Goal: Information Seeking & Learning: Learn about a topic

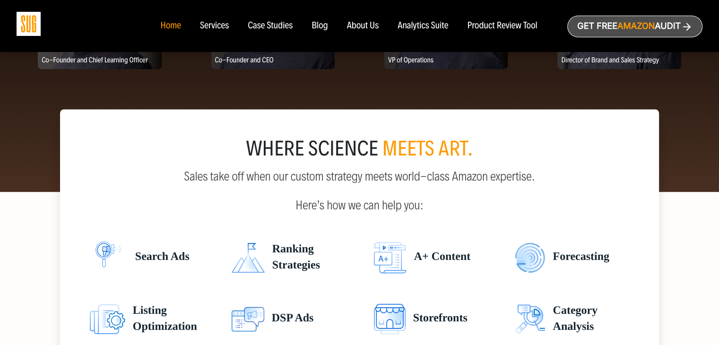
scroll to position [1104, 0]
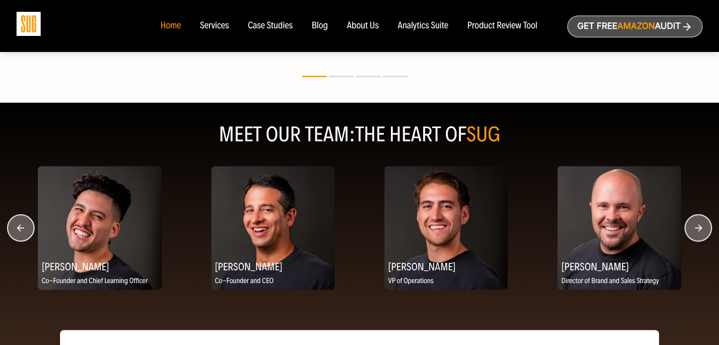
click at [700, 227] on icon "button" at bounding box center [698, 227] width 7 height 7
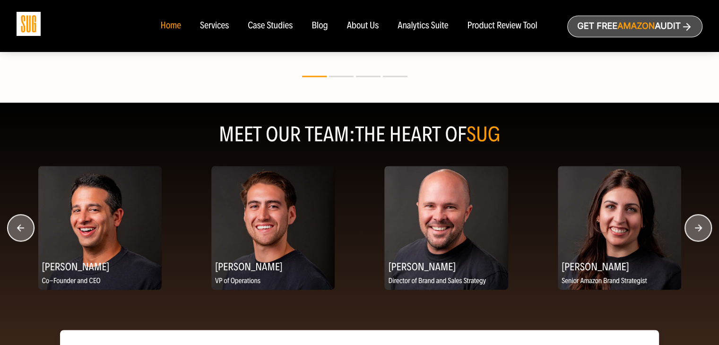
click at [701, 229] on circle "button" at bounding box center [698, 228] width 26 height 26
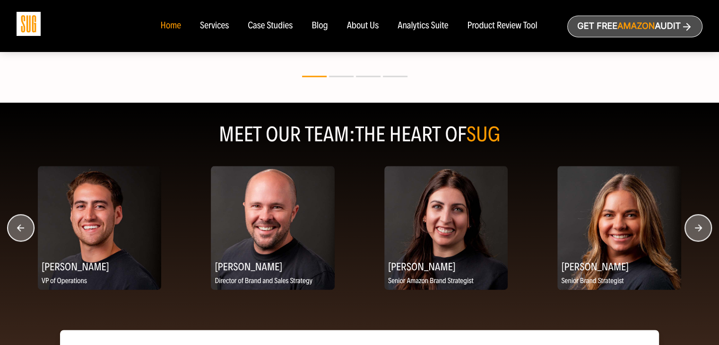
click at [703, 229] on circle "button" at bounding box center [698, 228] width 26 height 26
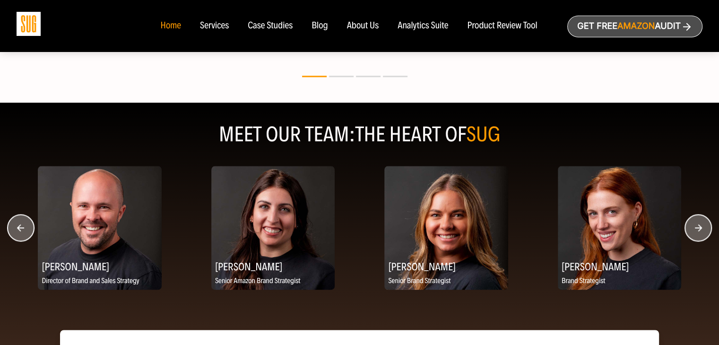
click at [703, 229] on circle "button" at bounding box center [698, 228] width 26 height 26
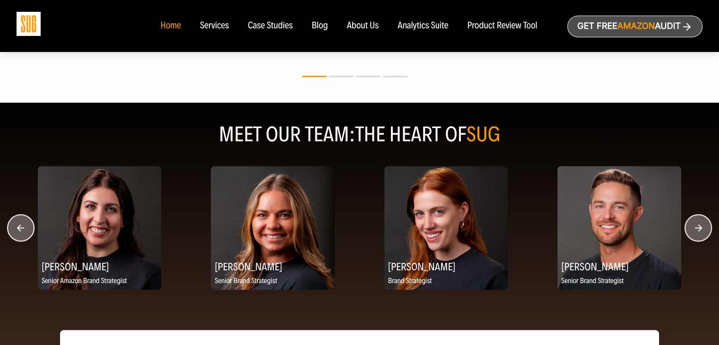
click at [703, 229] on circle "button" at bounding box center [698, 228] width 26 height 26
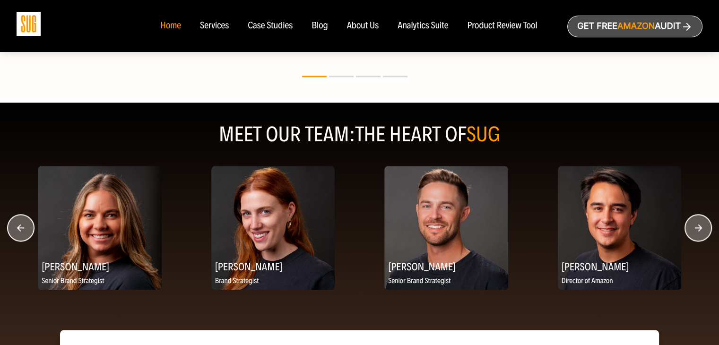
click at [703, 229] on circle "button" at bounding box center [698, 228] width 26 height 26
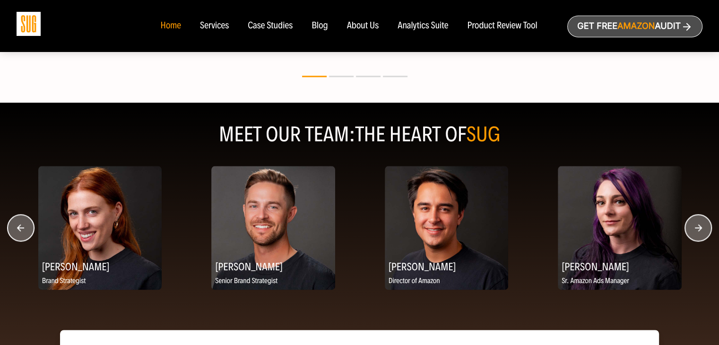
click at [703, 229] on circle "button" at bounding box center [698, 228] width 26 height 26
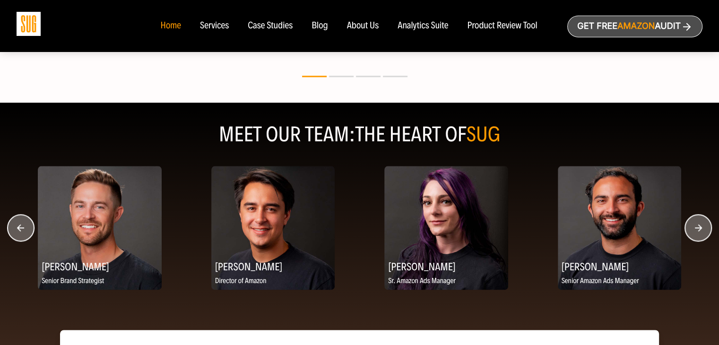
click at [703, 229] on circle "button" at bounding box center [698, 228] width 26 height 26
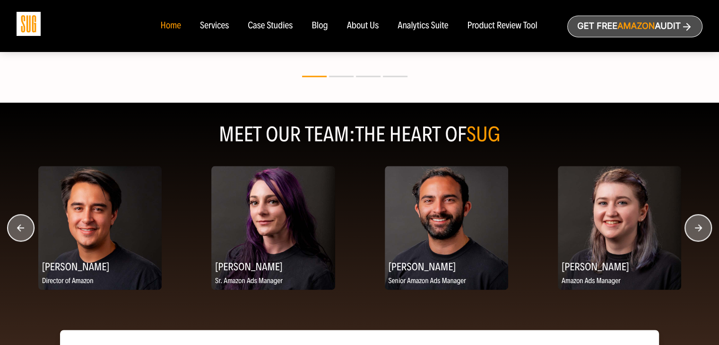
click at [703, 229] on circle "button" at bounding box center [698, 228] width 26 height 26
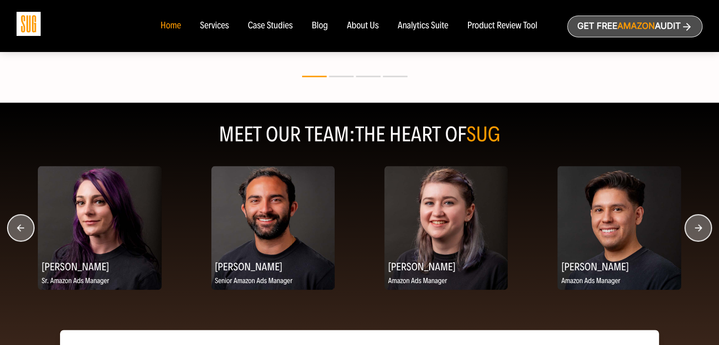
click at [703, 229] on circle "button" at bounding box center [698, 228] width 26 height 26
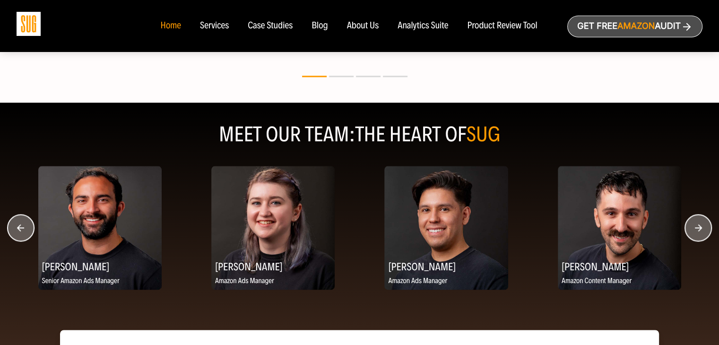
click at [703, 229] on circle "button" at bounding box center [698, 228] width 26 height 26
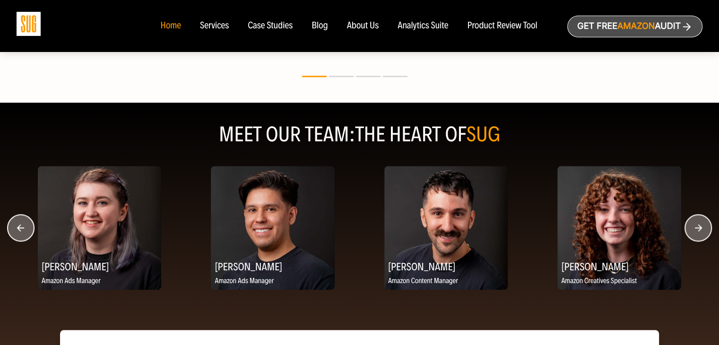
click at [703, 229] on circle "button" at bounding box center [698, 228] width 26 height 26
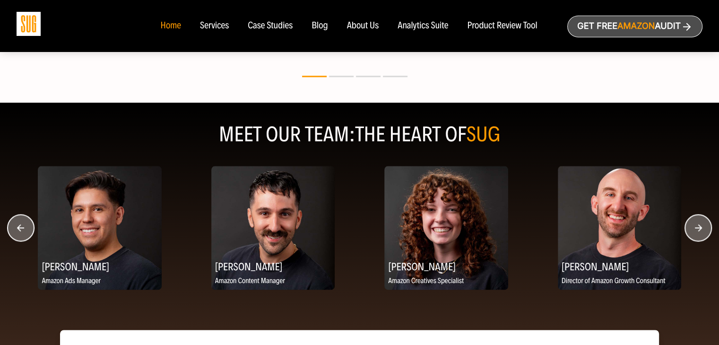
click at [703, 229] on circle "button" at bounding box center [698, 228] width 26 height 26
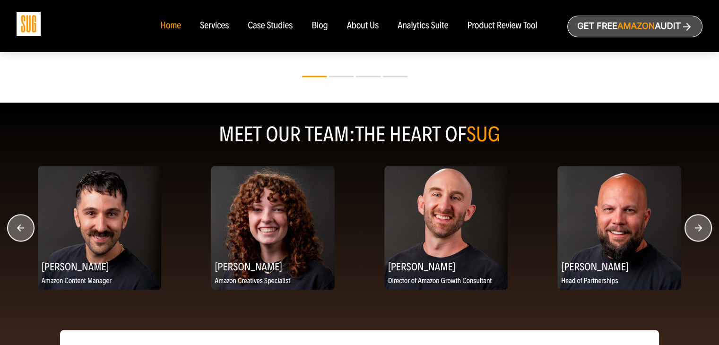
click at [703, 229] on circle "button" at bounding box center [698, 228] width 26 height 26
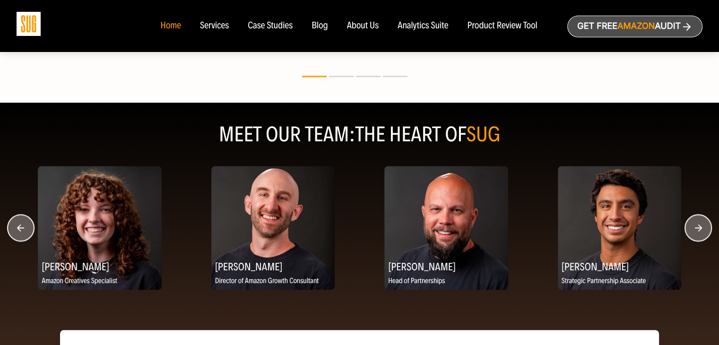
click at [703, 229] on circle "button" at bounding box center [698, 228] width 26 height 26
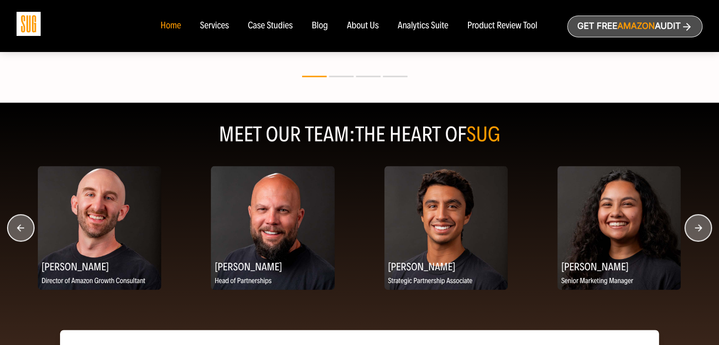
click at [703, 229] on circle "button" at bounding box center [698, 228] width 26 height 26
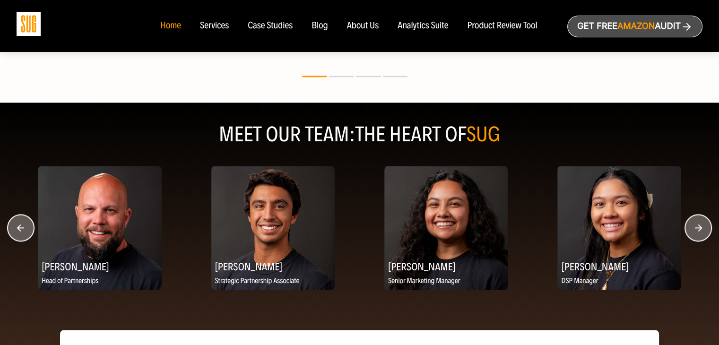
click at [703, 229] on circle "button" at bounding box center [698, 228] width 26 height 26
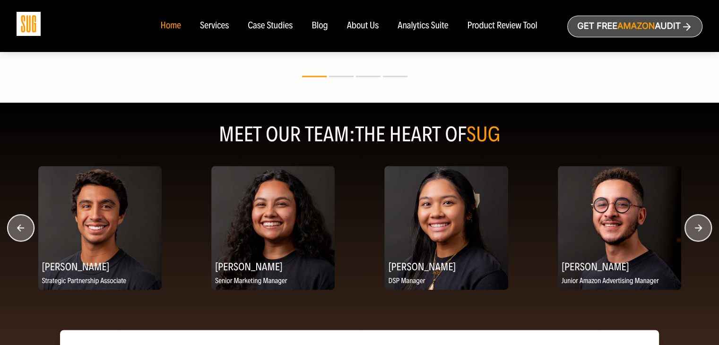
click at [704, 227] on circle "button" at bounding box center [698, 228] width 26 height 26
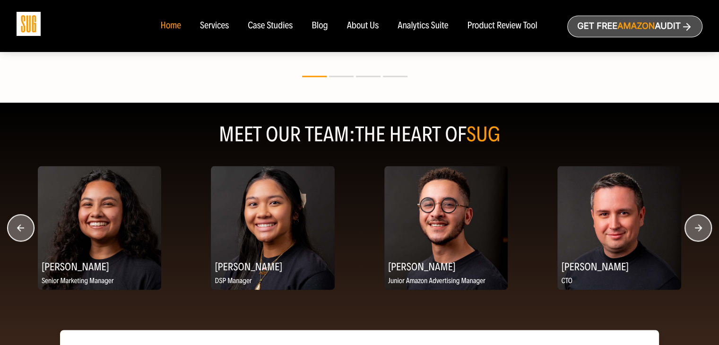
click at [704, 227] on circle "button" at bounding box center [698, 228] width 26 height 26
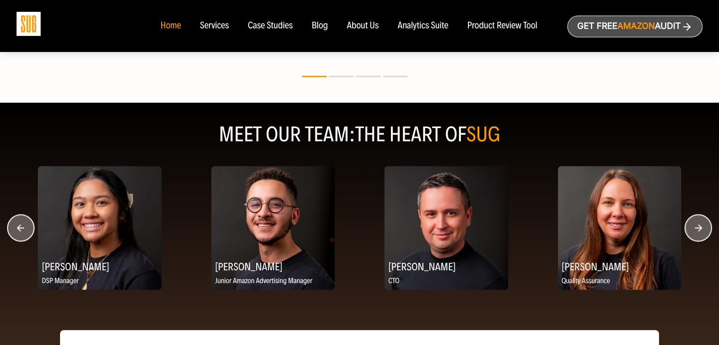
click at [704, 227] on circle "button" at bounding box center [698, 228] width 26 height 26
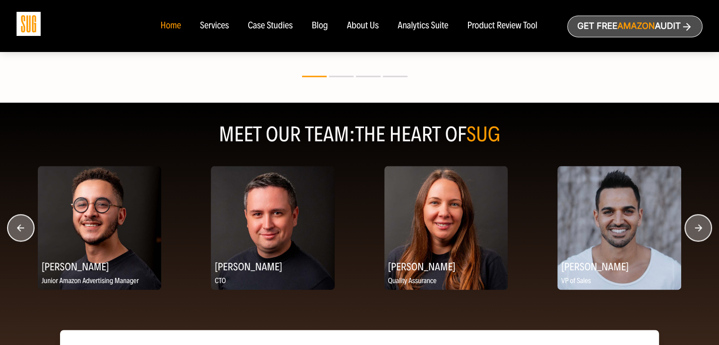
click at [704, 227] on circle "button" at bounding box center [698, 228] width 26 height 26
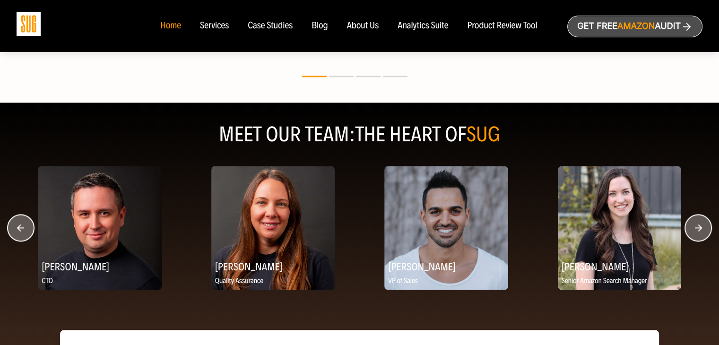
click at [704, 227] on circle "button" at bounding box center [698, 228] width 26 height 26
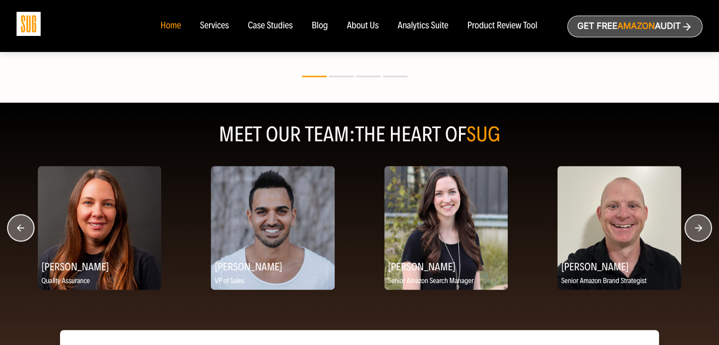
click at [704, 227] on circle "button" at bounding box center [698, 228] width 26 height 26
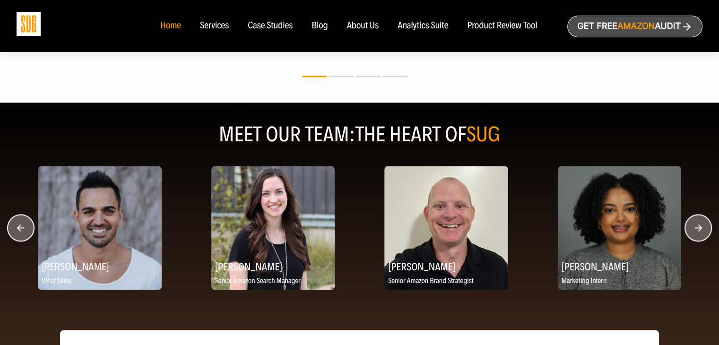
click at [704, 227] on circle "button" at bounding box center [698, 228] width 26 height 26
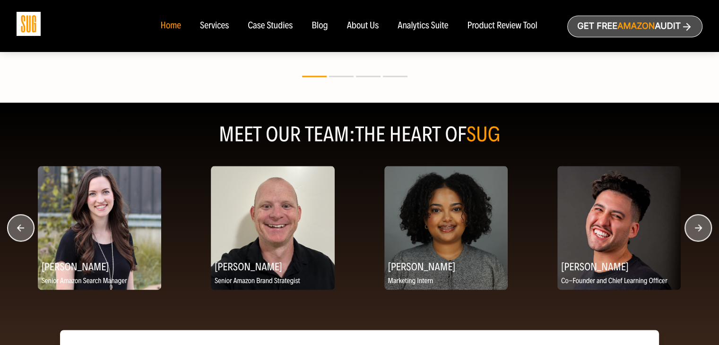
click at [704, 227] on circle "button" at bounding box center [698, 228] width 26 height 26
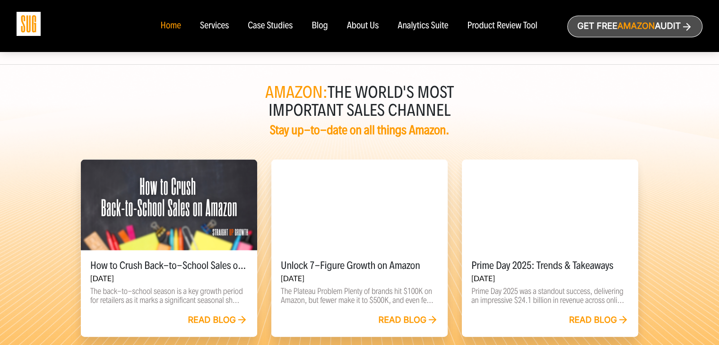
scroll to position [2212, 0]
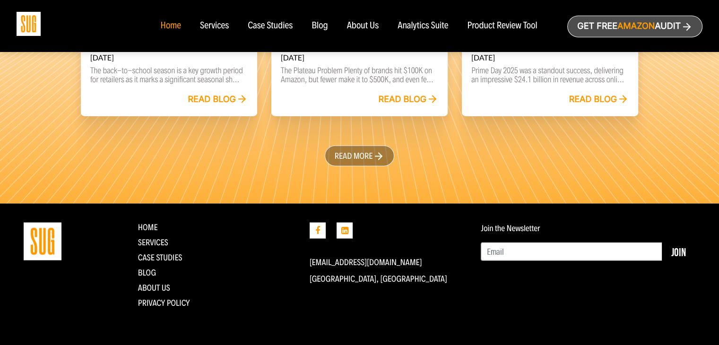
click at [427, 28] on div "Analytics Suite" at bounding box center [423, 26] width 51 height 10
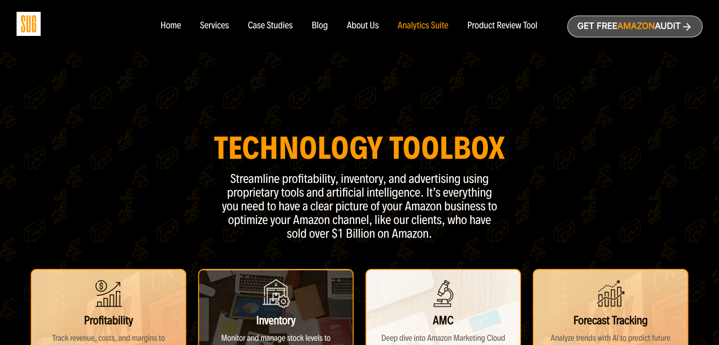
scroll to position [220, 0]
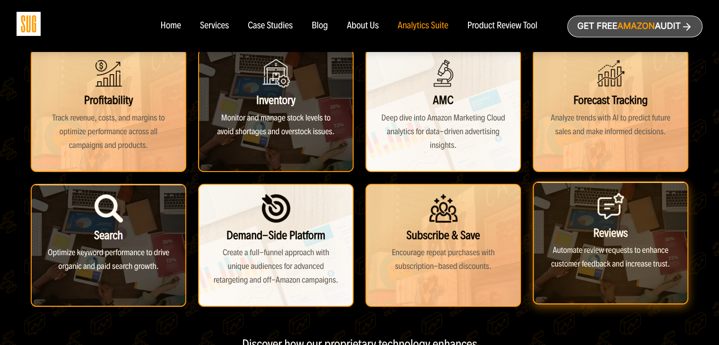
click at [591, 216] on div "Reviews Automate review requests to enhance customer feedback and increase trus…" at bounding box center [611, 243] width 156 height 123
click at [621, 258] on div "Reviews Automate review requests to enhance customer feedback and increase trus…" at bounding box center [611, 243] width 156 height 123
click at [591, 250] on div "Reviews Automate review requests to enhance customer feedback and increase trus…" at bounding box center [611, 243] width 156 height 123
click at [615, 254] on div "Reviews Automate review requests to enhance customer feedback and increase trus…" at bounding box center [611, 243] width 156 height 123
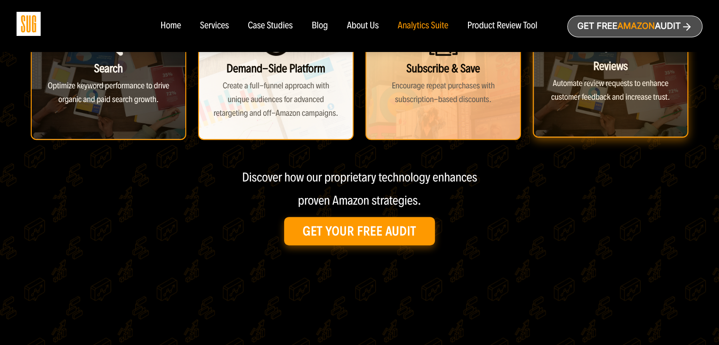
scroll to position [544, 0]
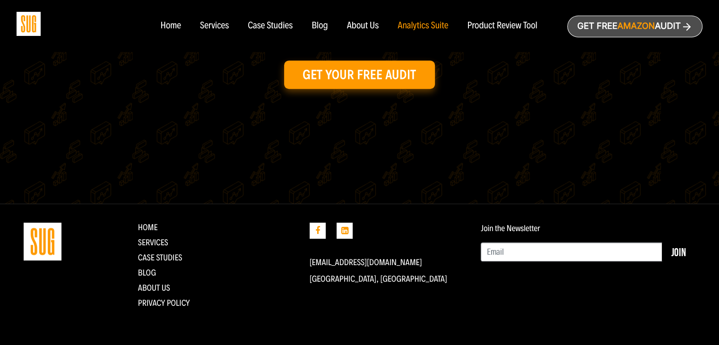
click at [500, 23] on div "Product Review Tool" at bounding box center [502, 26] width 70 height 10
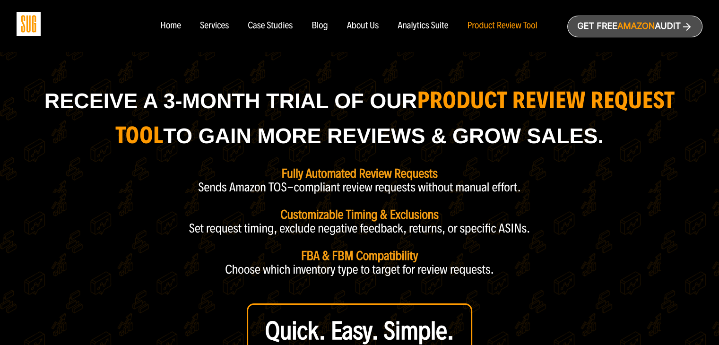
click at [263, 27] on div "Case Studies" at bounding box center [270, 26] width 45 height 10
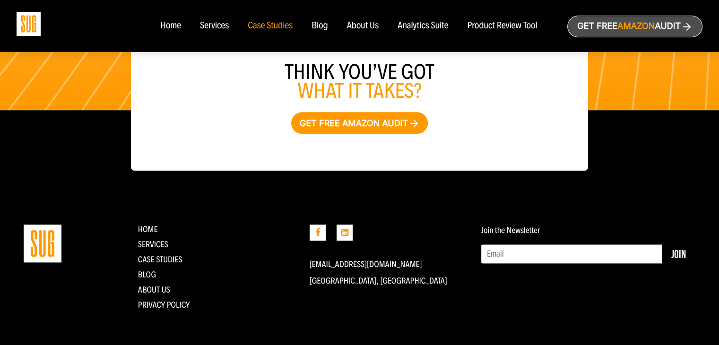
scroll to position [1197, 0]
